Goal: Information Seeking & Learning: Learn about a topic

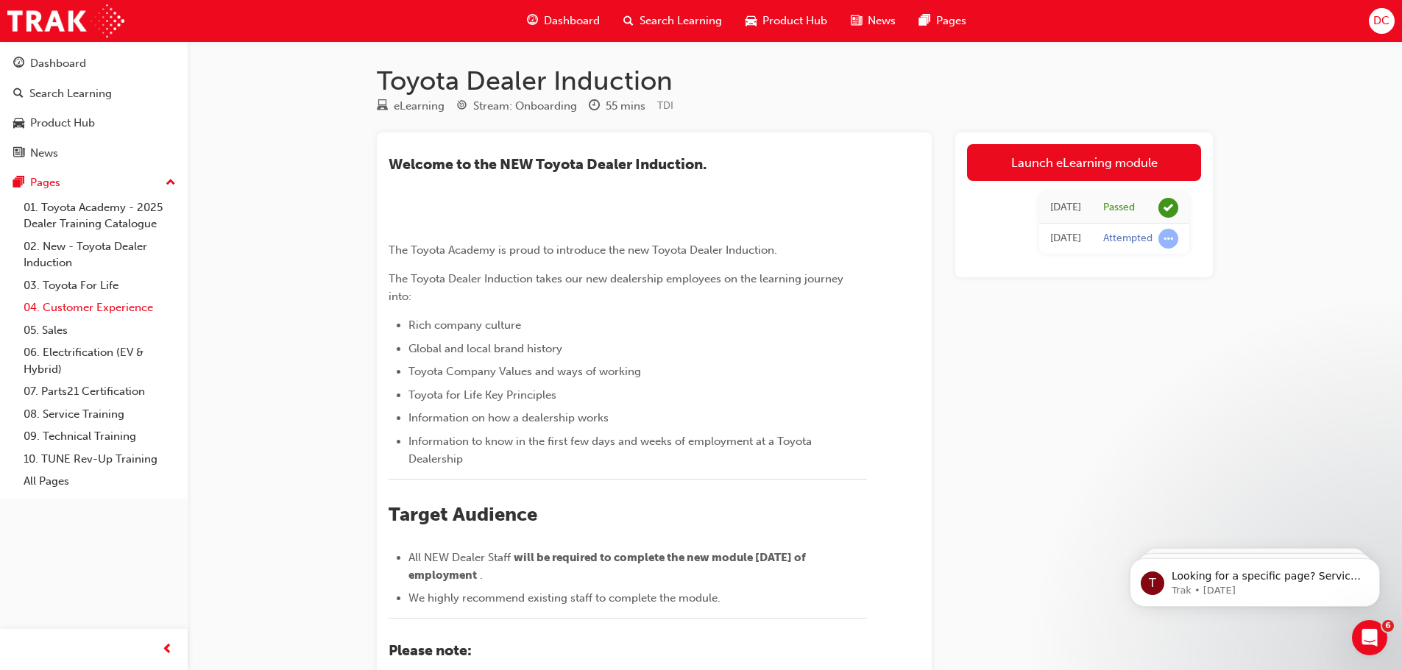
click at [88, 301] on link "04. Customer Experience" at bounding box center [100, 308] width 164 height 23
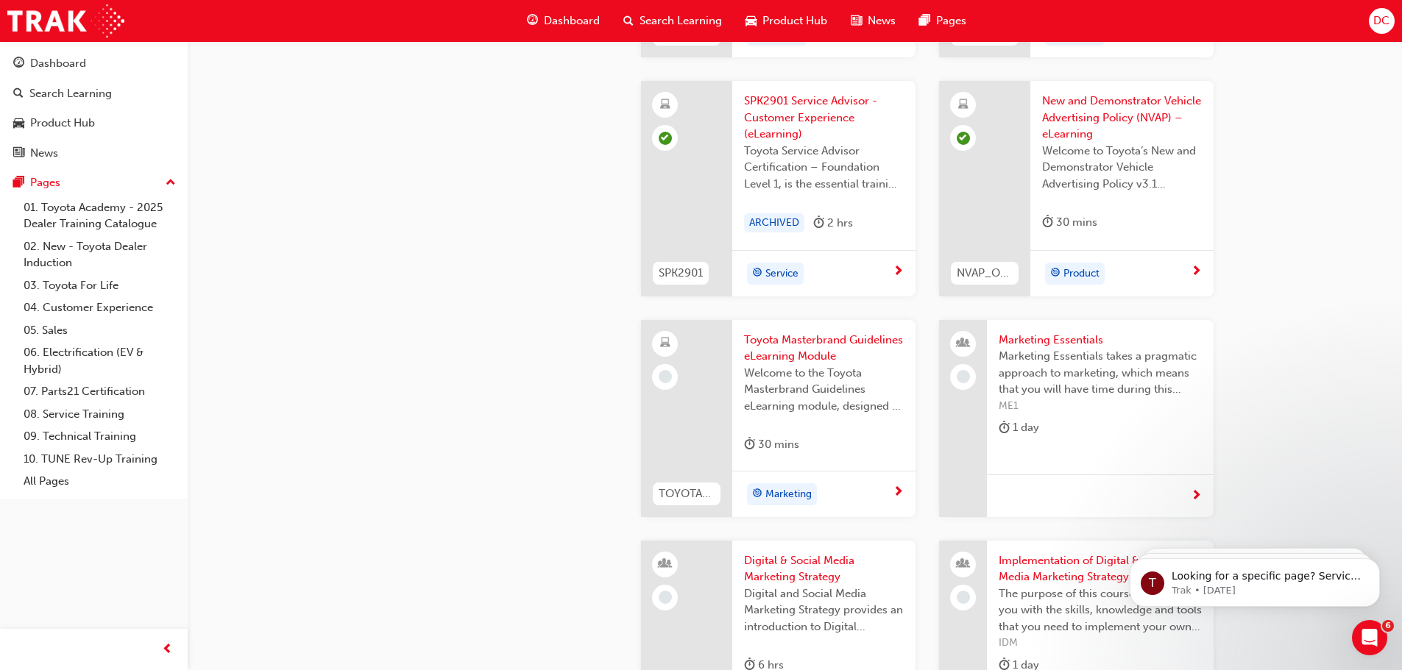
scroll to position [2608, 0]
click at [817, 341] on span "Toyota Masterbrand Guidelines eLearning Module" at bounding box center [824, 346] width 160 height 33
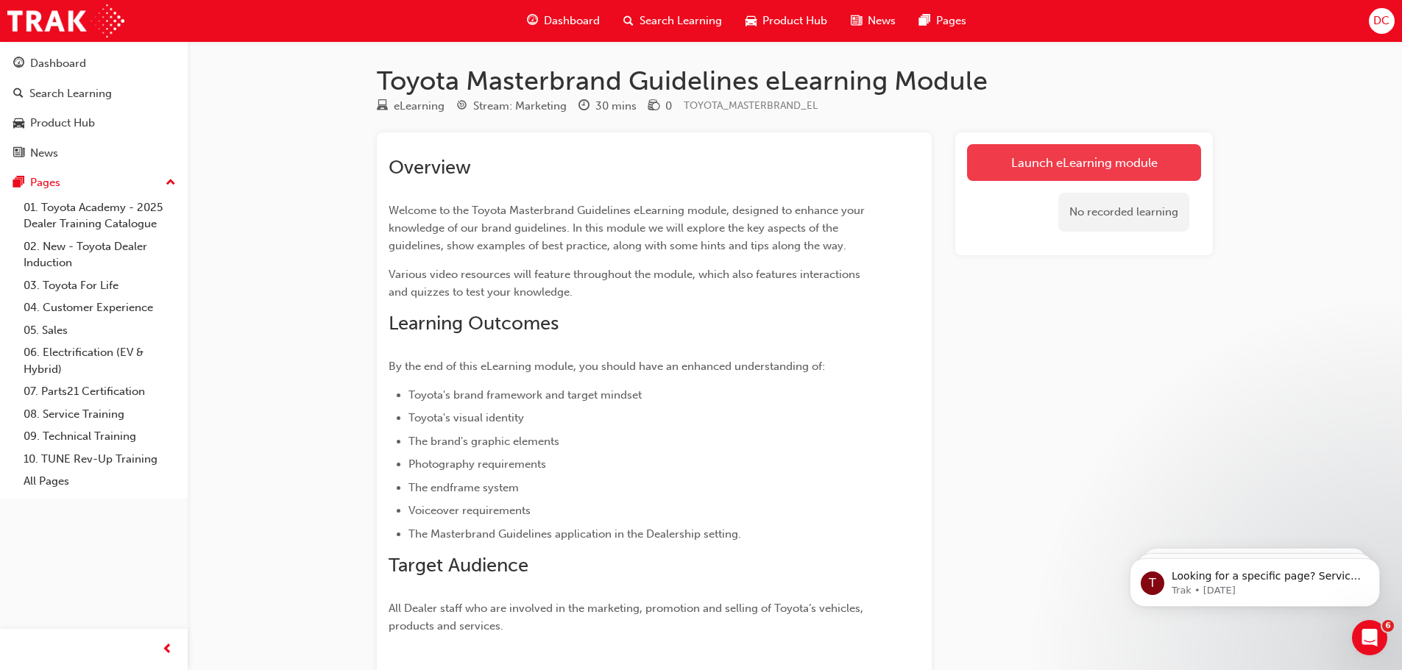
click at [1122, 166] on link "Launch eLearning module" at bounding box center [1084, 162] width 234 height 37
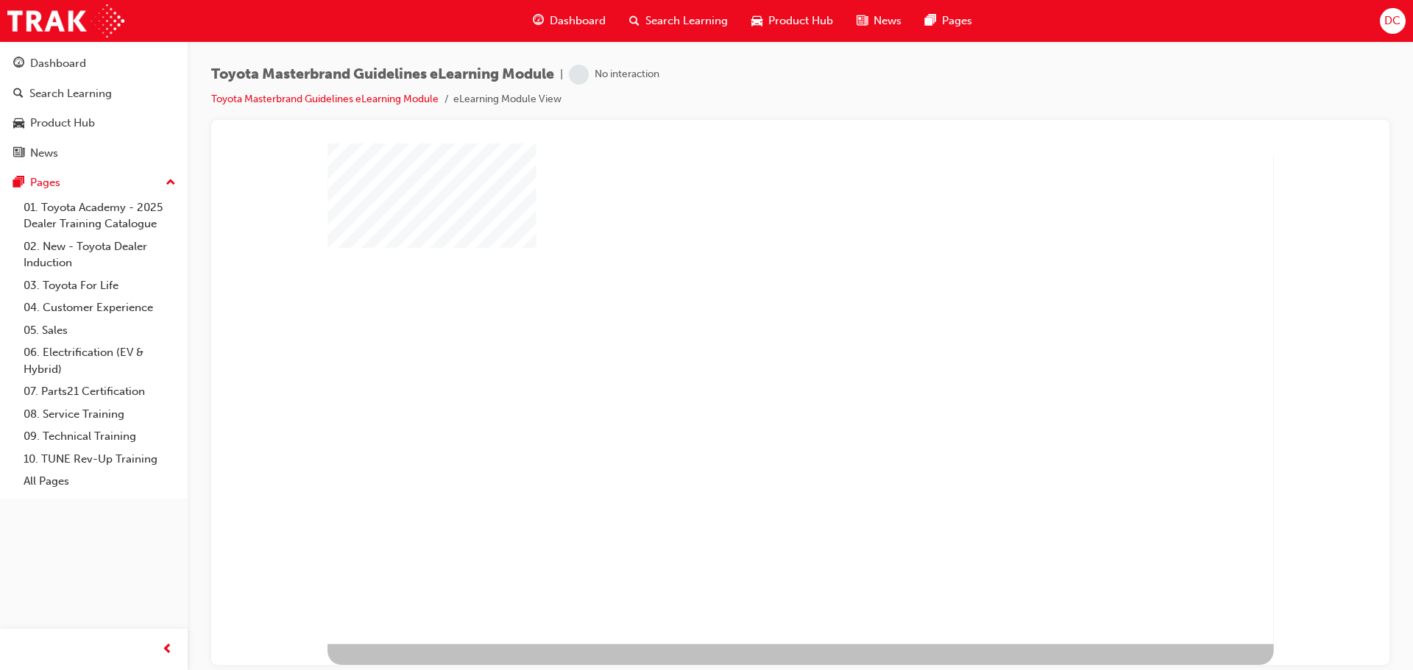
click at [760, 353] on div "play" at bounding box center [760, 353] width 0 height 0
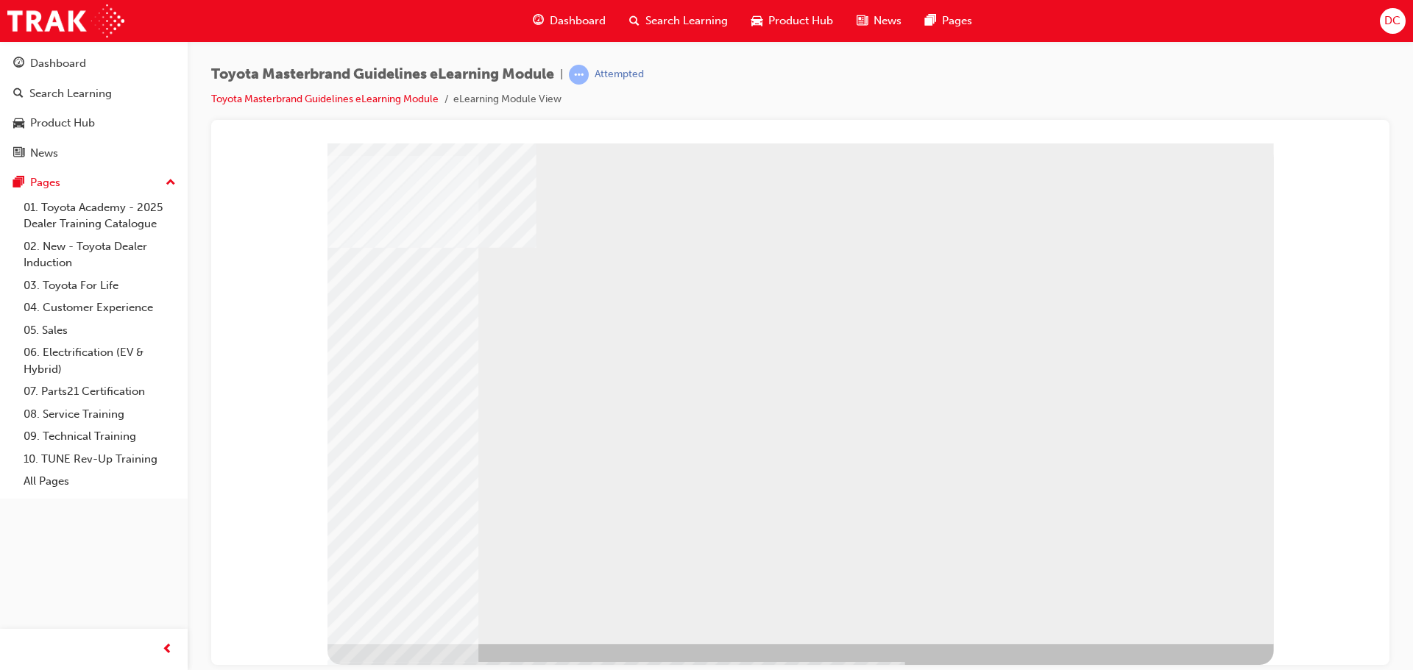
click at [415, 669] on div "NEXT Trigger this button to go to the next slide" at bounding box center [371, 681] width 88 height 25
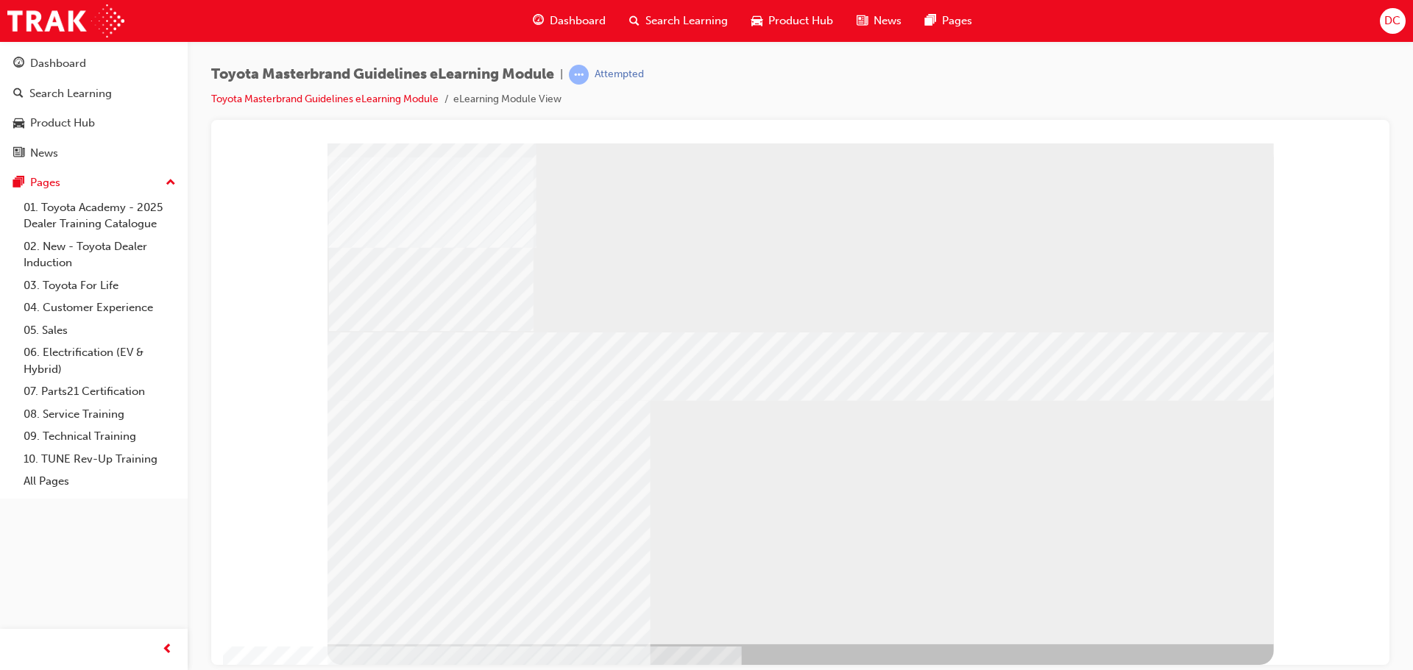
click at [415, 644] on div "RETURN" at bounding box center [371, 656] width 88 height 25
